Goal: Information Seeking & Learning: Learn about a topic

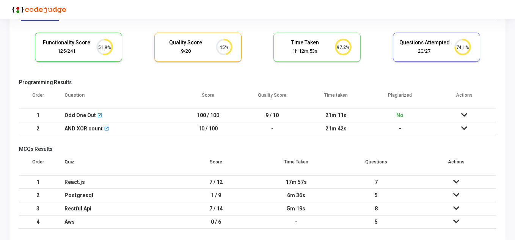
scroll to position [48, 0]
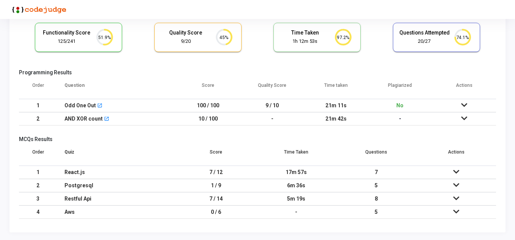
click at [216, 187] on td "1 / 9" at bounding box center [216, 185] width 80 height 13
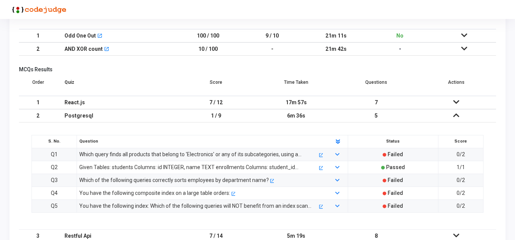
scroll to position [124, 0]
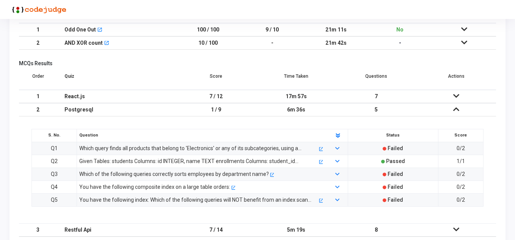
click at [208, 110] on td "1 / 9" at bounding box center [216, 109] width 80 height 13
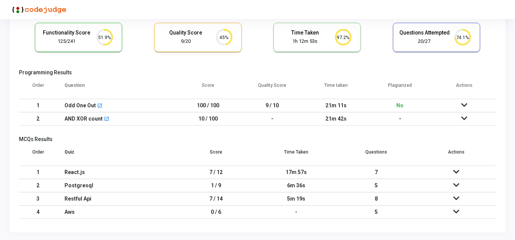
scroll to position [48, 0]
click at [222, 199] on td "7 / 14" at bounding box center [216, 198] width 80 height 13
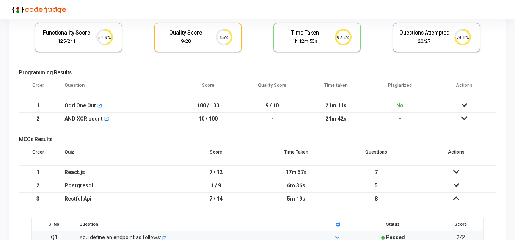
scroll to position [124, 0]
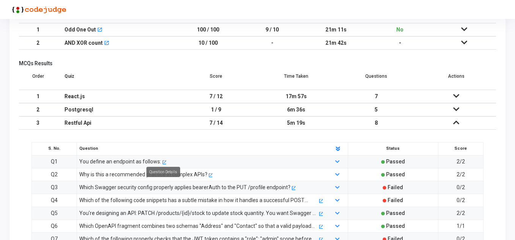
click at [163, 162] on mat-tooltip-component "Question Details" at bounding box center [163, 172] width 44 height 21
click at [338, 161] on icon at bounding box center [338, 162] width 4 height 5
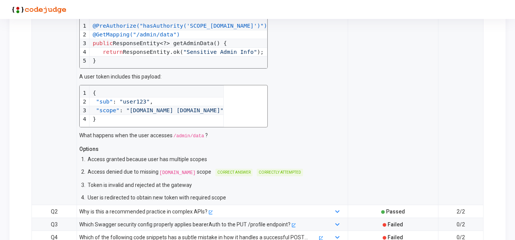
scroll to position [314, 0]
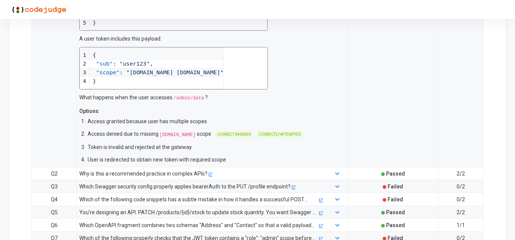
click at [253, 172] on div "Why is this a recommended practice in complex APIs? open_in_new" at bounding box center [201, 174] width 251 height 8
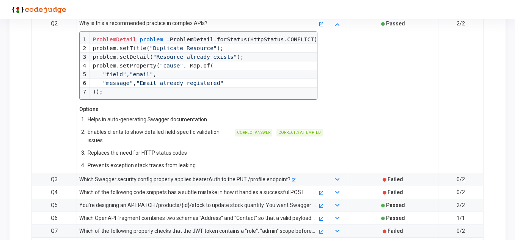
scroll to position [465, 0]
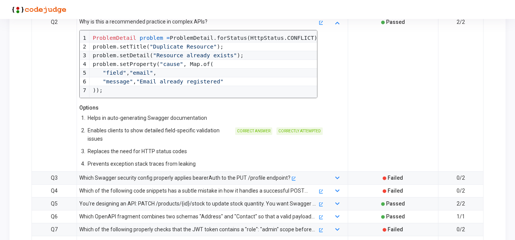
click at [216, 178] on div "Which Swagger security config properly applies bearerAuth to the PUT /profile e…" at bounding box center [184, 178] width 211 height 8
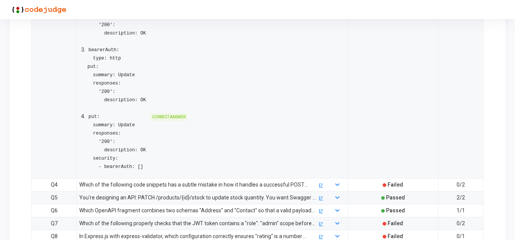
scroll to position [769, 0]
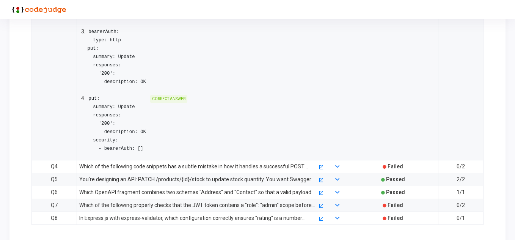
click at [226, 166] on div "Which of the following code snippets has a subtle mistake in how it handles a s…" at bounding box center [198, 166] width 239 height 8
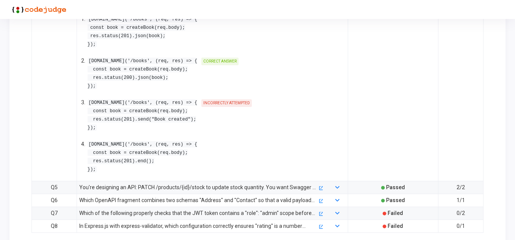
scroll to position [959, 0]
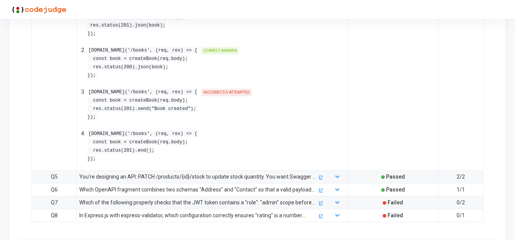
click at [222, 176] on div "You're designing an API: PATCH /products/{id}/stock to update stock quantity. Y…" at bounding box center [198, 177] width 239 height 8
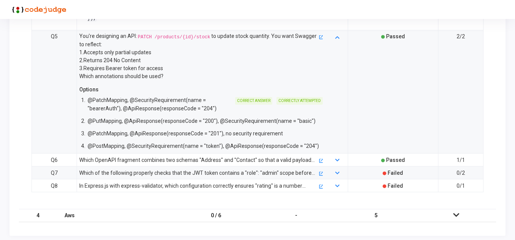
scroll to position [1102, 0]
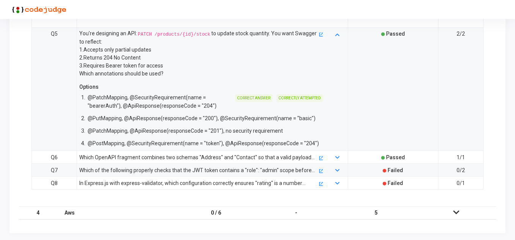
click at [147, 158] on div "Which OpenAPI fragment combines two schemas "Address" and "Contact" so that a v…" at bounding box center [198, 157] width 239 height 8
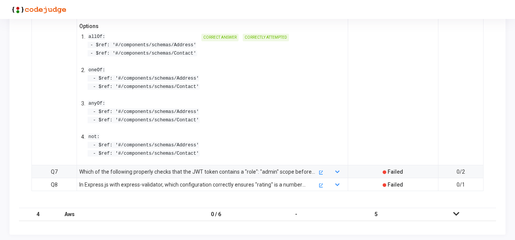
scroll to position [1256, 0]
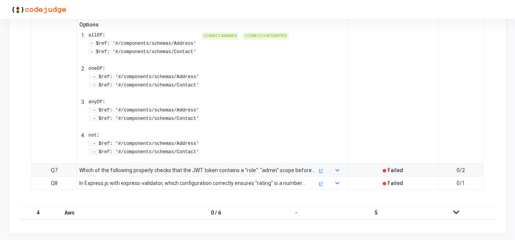
click at [151, 169] on div "Which of the following properly checks that the JWT token contains a "role": "a…" at bounding box center [198, 170] width 239 height 8
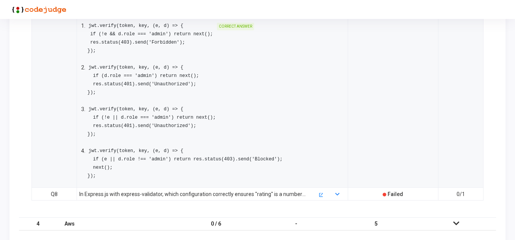
scroll to position [1443, 0]
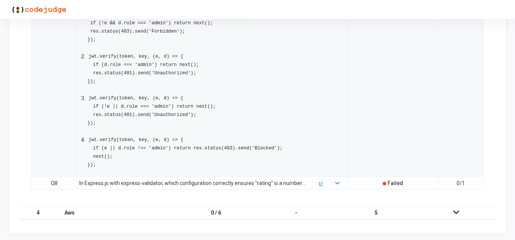
click at [222, 185] on div "In Express.js with express-validator, which configuration correctly ensures "ra…" at bounding box center [198, 183] width 239 height 8
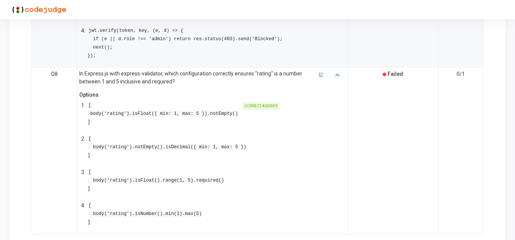
scroll to position [1596, 0]
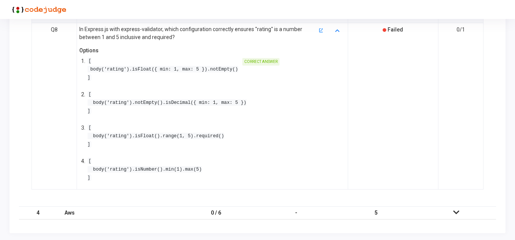
click at [151, 210] on div "Aws" at bounding box center [117, 213] width 104 height 13
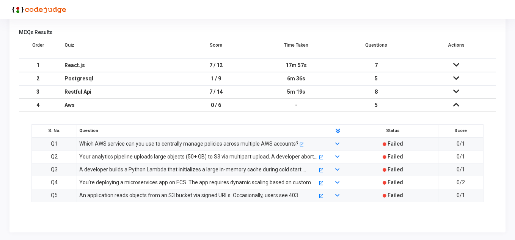
scroll to position [155, 0]
click at [201, 144] on div "Which AWS service can you use to centrally manage policies across multiple AWS …" at bounding box center [188, 144] width 219 height 8
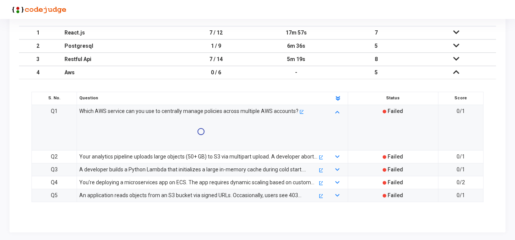
scroll to position [217, 0]
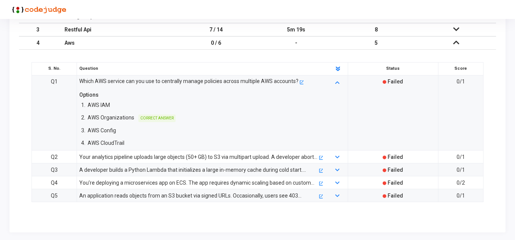
click at [202, 158] on div "Your analytics pipeline uploads large objects (50+ GB) to S3 via multipart uplo…" at bounding box center [198, 157] width 239 height 8
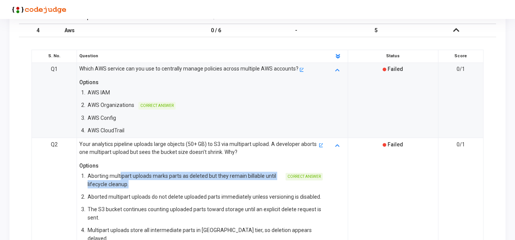
drag, startPoint x: 120, startPoint y: 173, endPoint x: 162, endPoint y: 182, distance: 42.9
click at [162, 182] on p "Aborting multipart uploads marks parts as deleted but they remain billable unti…" at bounding box center [185, 180] width 194 height 17
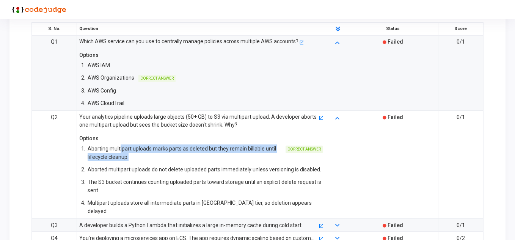
scroll to position [304, 0]
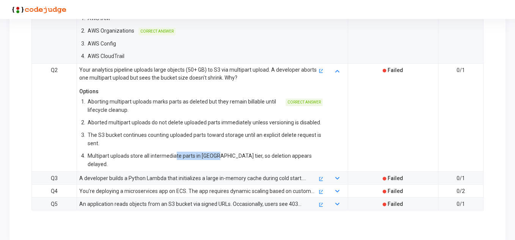
drag, startPoint x: 175, startPoint y: 156, endPoint x: 216, endPoint y: 158, distance: 40.6
click at [216, 158] on p "Multipart uploads store all intermediate parts in [GEOGRAPHIC_DATA] tier, so de…" at bounding box center [205, 160] width 235 height 17
click at [211, 135] on p "The S3 bucket continues counting uploaded parts toward storage until an explici…" at bounding box center [205, 139] width 235 height 17
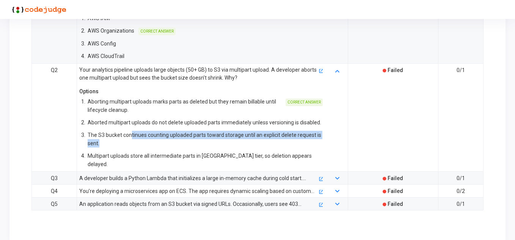
drag, startPoint x: 132, startPoint y: 133, endPoint x: 201, endPoint y: 147, distance: 70.8
click at [201, 147] on p "The S3 bucket continues counting uploaded parts toward storage until an explici…" at bounding box center [205, 139] width 235 height 17
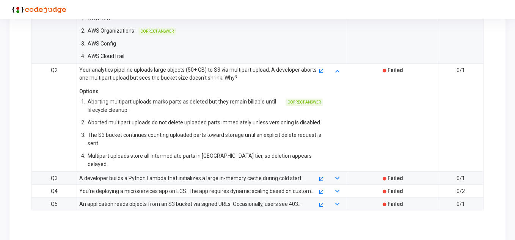
click at [191, 174] on div "A developer builds a Python Lambda that initializes a large in-memory cache dur…" at bounding box center [198, 178] width 239 height 8
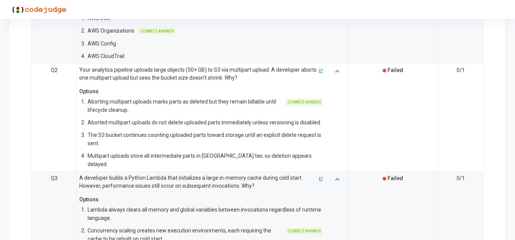
scroll to position [342, 0]
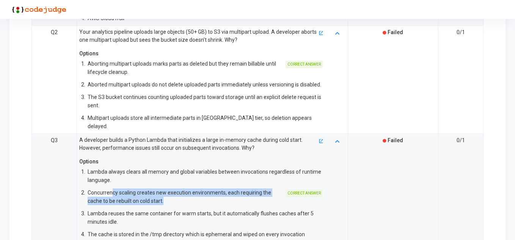
drag, startPoint x: 111, startPoint y: 184, endPoint x: 178, endPoint y: 192, distance: 67.7
click at [178, 192] on p "Concurrency scaling creates new execution environments, each requiring the cach…" at bounding box center [185, 197] width 194 height 17
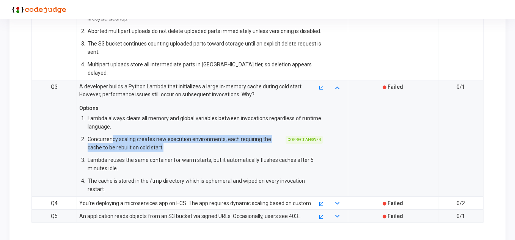
scroll to position [399, 0]
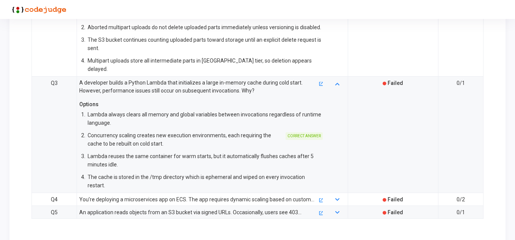
click at [118, 195] on div "You’re deploying a microservices app on ECS. The app requires dynamic scaling b…" at bounding box center [198, 199] width 239 height 8
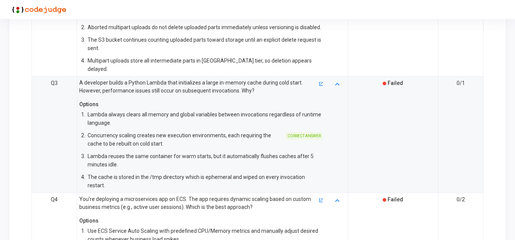
scroll to position [437, 0]
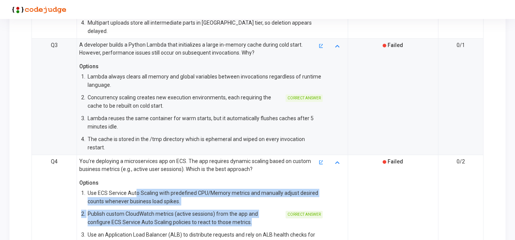
drag, startPoint x: 135, startPoint y: 176, endPoint x: 230, endPoint y: 207, distance: 99.1
click at [230, 207] on div "1. Use ECS Service Auto Scaling with predefined CPU/Memory metrics and manually…" at bounding box center [201, 229] width 244 height 82
click at [230, 210] on p "Publish custom CloudWatch metrics (active sessions) from the app and configure …" at bounding box center [185, 218] width 194 height 17
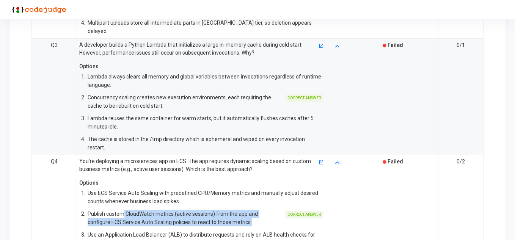
drag, startPoint x: 123, startPoint y: 198, endPoint x: 238, endPoint y: 206, distance: 115.3
click at [238, 210] on p "Publish custom CloudWatch metrics (active sessions) from the app and configure …" at bounding box center [185, 218] width 194 height 17
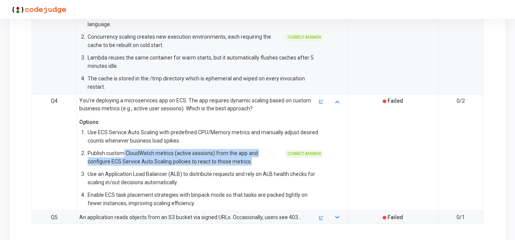
scroll to position [503, 0]
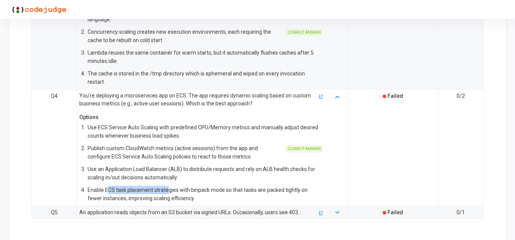
drag, startPoint x: 107, startPoint y: 169, endPoint x: 167, endPoint y: 173, distance: 59.7
click at [167, 185] on div "4. Enable ECS task placement strategies with binpack mode so that tasks are pac…" at bounding box center [201, 194] width 244 height 19
click at [157, 208] on div "An application reads objects from an S3 bucket via signed URLs. Occasionally, u…" at bounding box center [198, 212] width 239 height 8
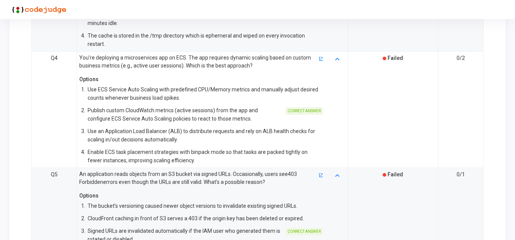
scroll to position [579, 0]
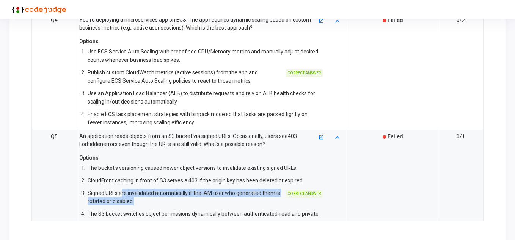
drag, startPoint x: 122, startPoint y: 176, endPoint x: 181, endPoint y: 188, distance: 60.4
click at [181, 189] on p "Signed URLs are invalidated automatically if the IAM user who generated them is…" at bounding box center [185, 197] width 194 height 17
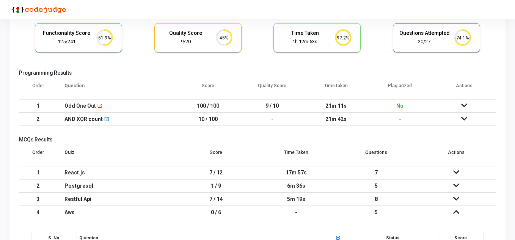
scroll to position [0, 0]
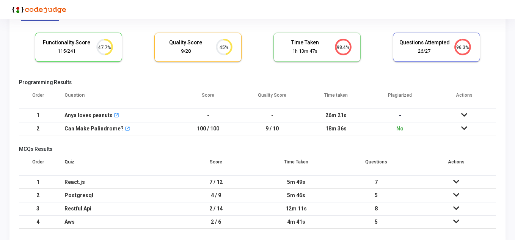
scroll to position [48, 0]
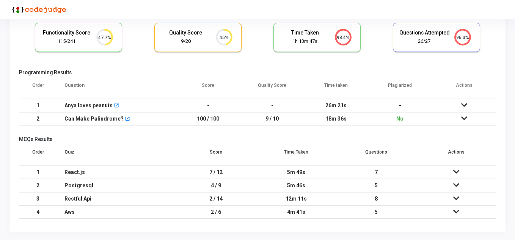
click at [79, 172] on div "React.js" at bounding box center [117, 172] width 104 height 13
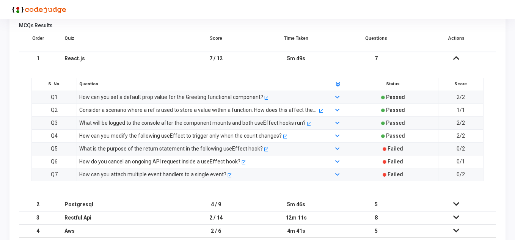
scroll to position [181, 0]
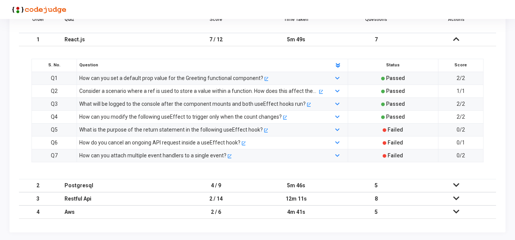
click at [165, 189] on div "Postgresql" at bounding box center [117, 186] width 104 height 13
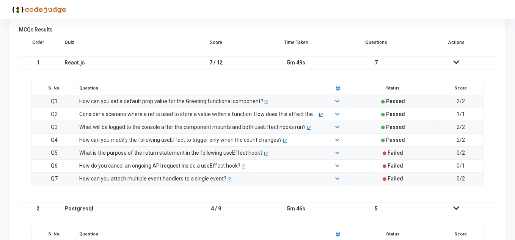
scroll to position [155, 0]
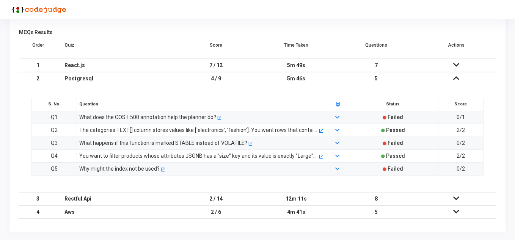
click at [287, 116] on div "What does the COST 500 annotation help the planner do? open_in_new" at bounding box center [201, 117] width 251 height 8
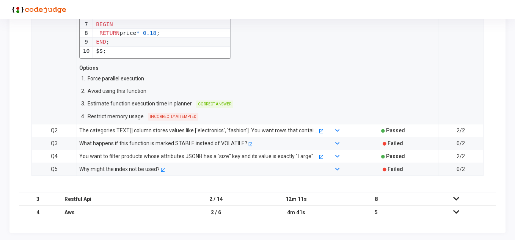
scroll to position [317, 0]
click at [274, 141] on div "What happens if this function is marked STABLE instead of VOLATILE? open_in_new" at bounding box center [201, 143] width 251 height 8
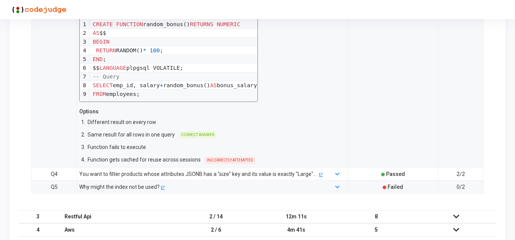
scroll to position [468, 0]
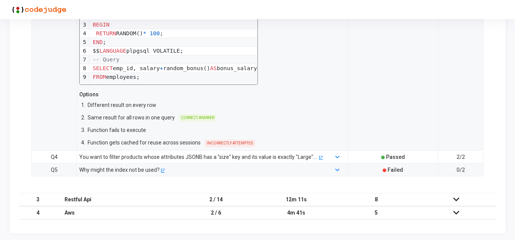
click at [197, 174] on td "Why might the index not be used? open_in_new" at bounding box center [212, 170] width 271 height 13
click at [133, 168] on div "Why might the index not be used?" at bounding box center [119, 170] width 80 height 8
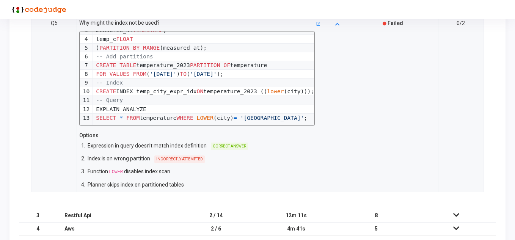
scroll to position [616, 0]
drag, startPoint x: 132, startPoint y: 145, endPoint x: 161, endPoint y: 148, distance: 29.8
click at [161, 148] on p "Expression in query doesn’t match index definition" at bounding box center [147, 145] width 119 height 8
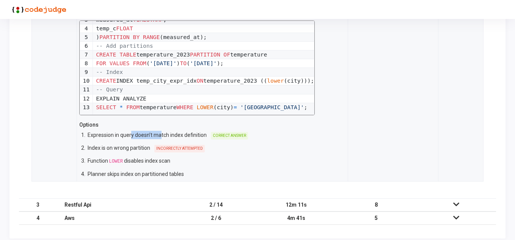
scroll to position [631, 0]
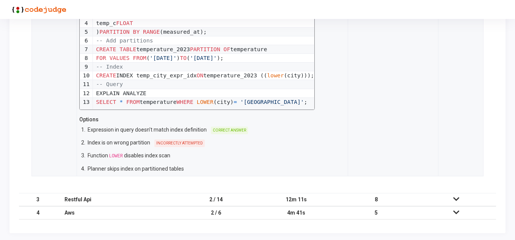
click at [196, 128] on p "Expression in query doesn’t match index definition" at bounding box center [147, 130] width 119 height 8
click at [219, 201] on td "2 / 14" at bounding box center [216, 199] width 80 height 13
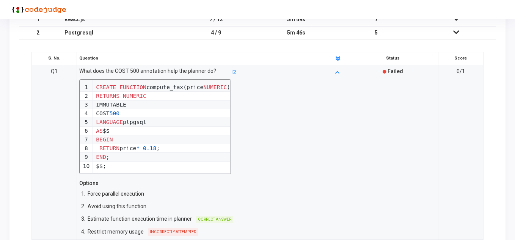
scroll to position [194, 0]
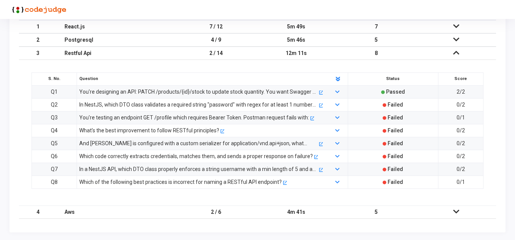
click at [183, 117] on div "You're testing an endpoint GET /profile which requires Bearer Token. Postman re…" at bounding box center [194, 117] width 230 height 8
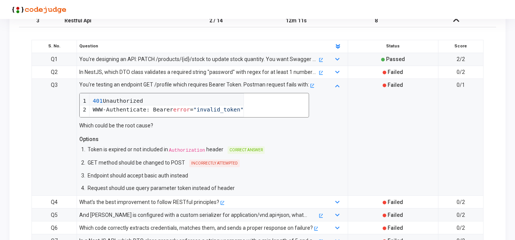
scroll to position [228, 0]
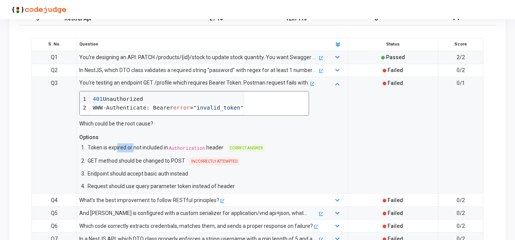
drag, startPoint x: 118, startPoint y: 146, endPoint x: 134, endPoint y: 145, distance: 16.3
click at [134, 145] on p "Token is expired or not included in Authorization header" at bounding box center [156, 147] width 136 height 9
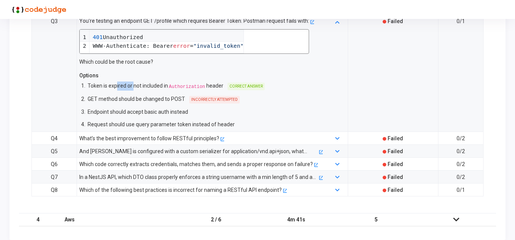
scroll to position [297, 0]
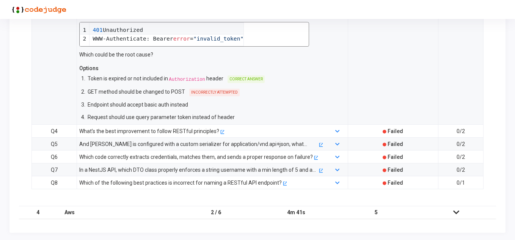
click at [147, 132] on div "What’s the best improvement to follow RESTful principles?" at bounding box center [149, 131] width 140 height 8
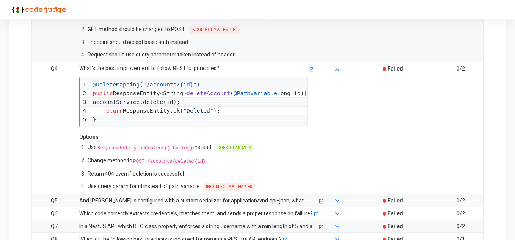
scroll to position [373, 0]
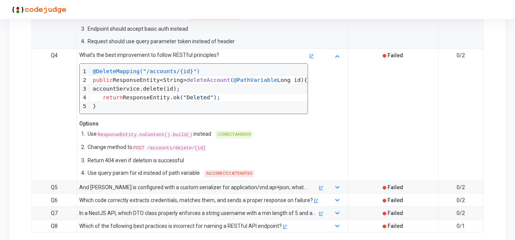
click at [116, 186] on div "And Jackson is configured with a custom serializer for application/vnd.api+json…" at bounding box center [198, 187] width 239 height 8
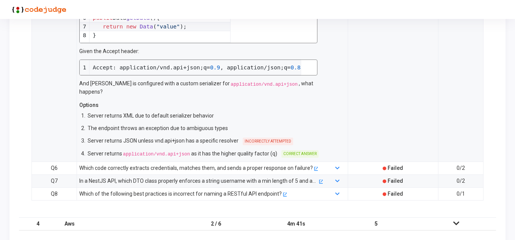
scroll to position [592, 0]
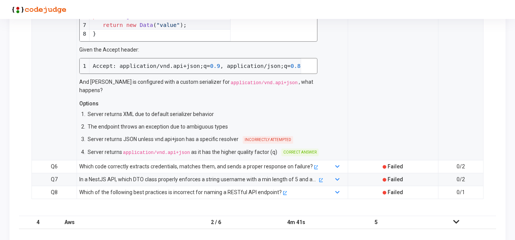
click at [234, 162] on div "Which code correctly extracts credentials, matches them, and sends a proper res…" at bounding box center [196, 166] width 234 height 8
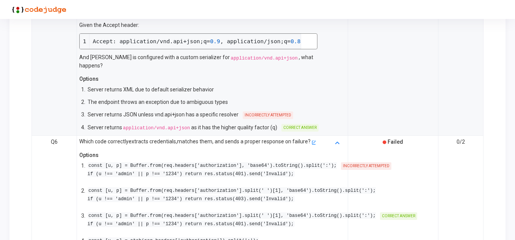
scroll to position [630, 0]
